Goal: Find contact information: Find contact information

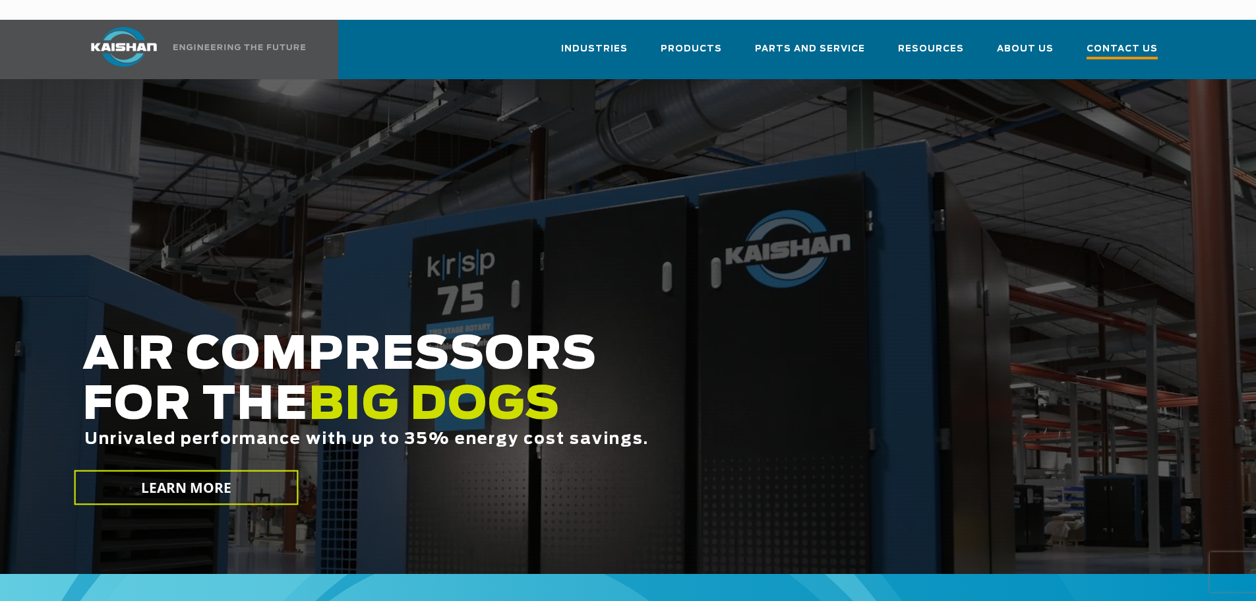
click at [1112, 42] on span "Contact Us" at bounding box center [1122, 51] width 71 height 18
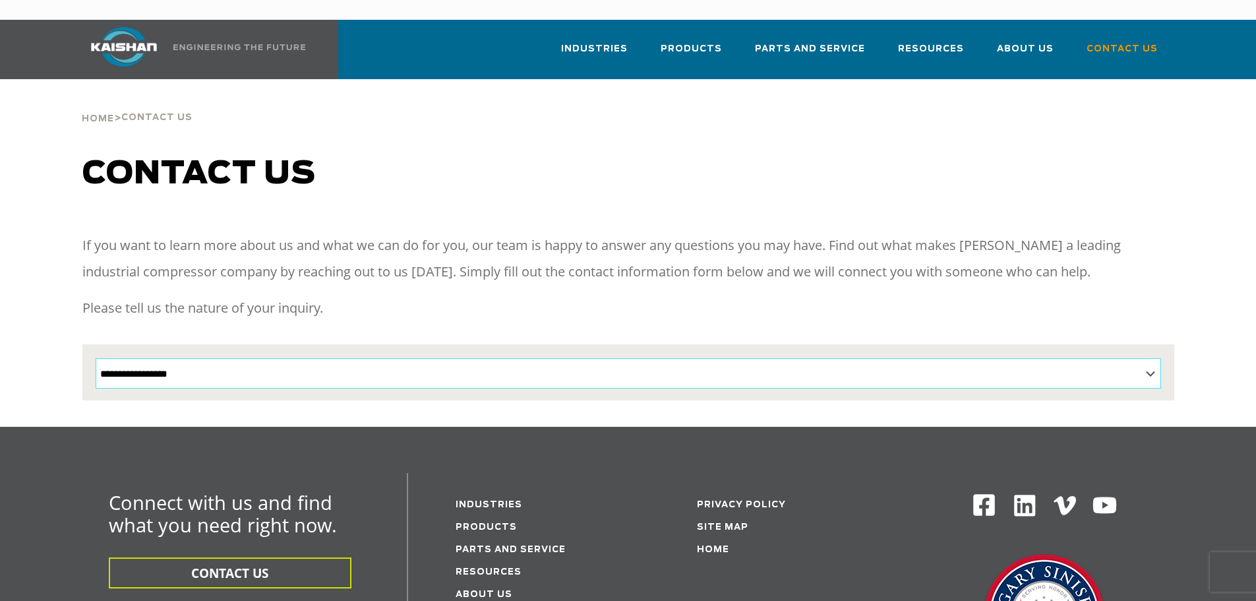
click at [624, 358] on select "**********" at bounding box center [629, 373] width 1066 height 30
click at [914, 191] on div "Contact us" at bounding box center [629, 187] width 1108 height 63
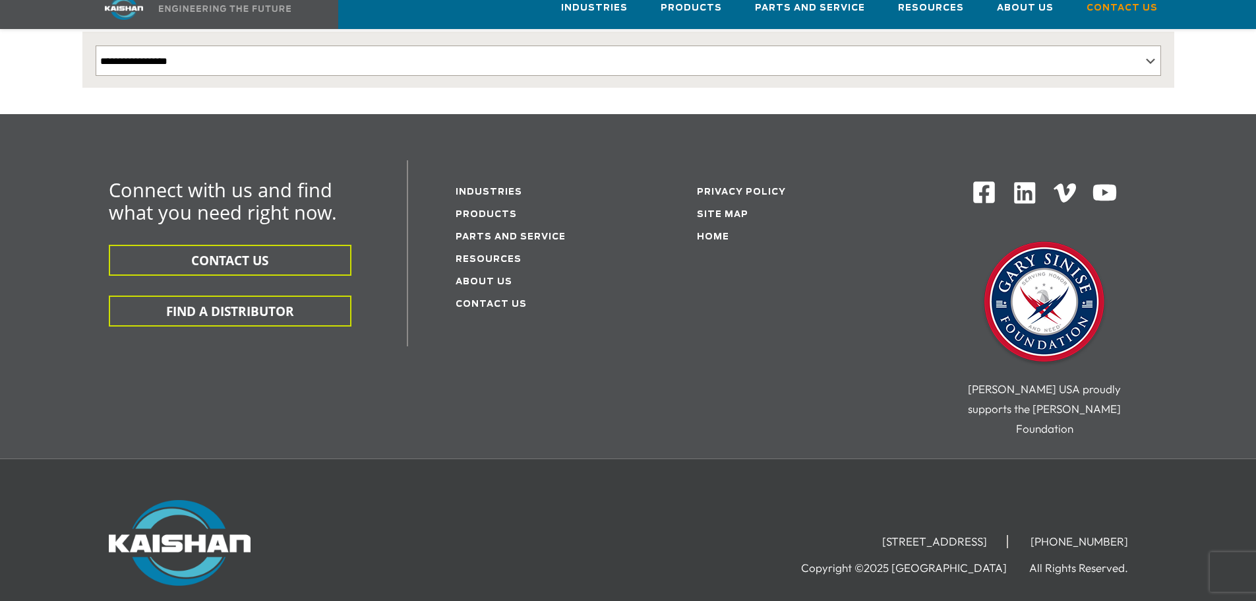
scroll to position [373, 0]
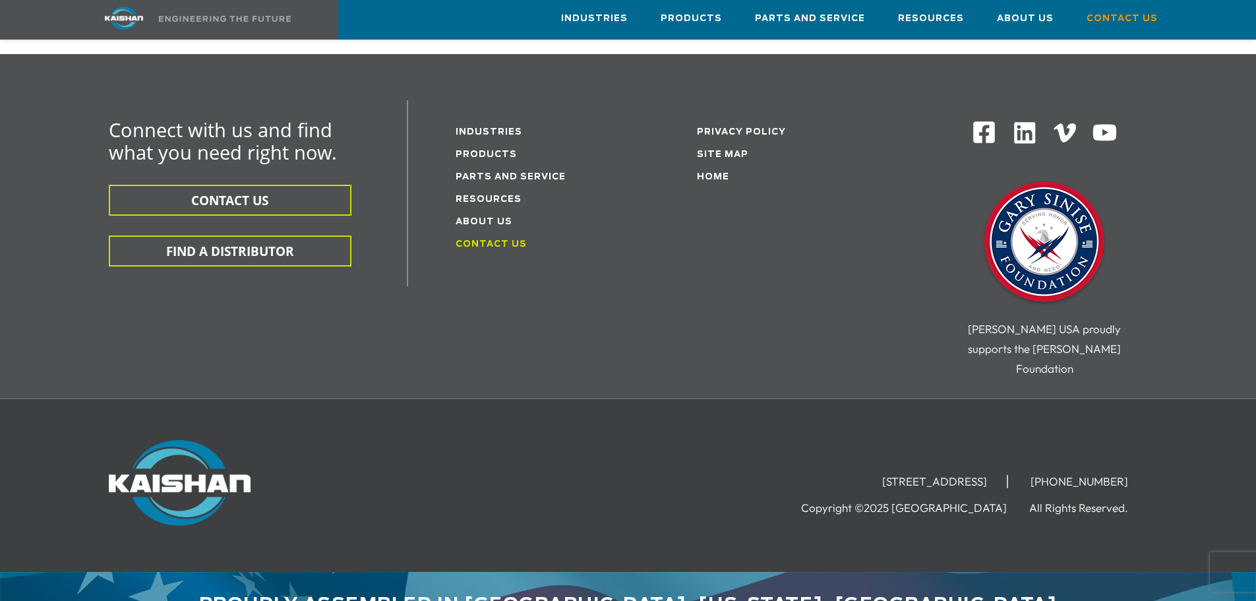
click at [478, 240] on link "Contact Us" at bounding box center [491, 244] width 71 height 9
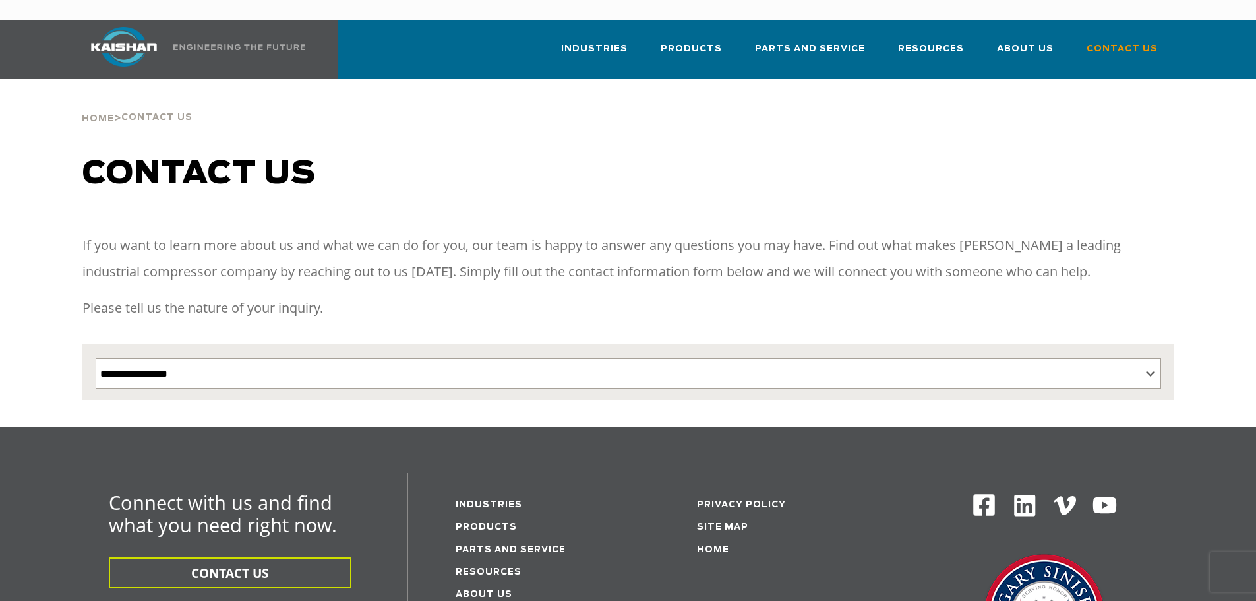
click at [229, 245] on p "If you want to learn more about us and what we can do for you, our team is happ…" at bounding box center [628, 258] width 1092 height 53
